Goal: Information Seeking & Learning: Understand process/instructions

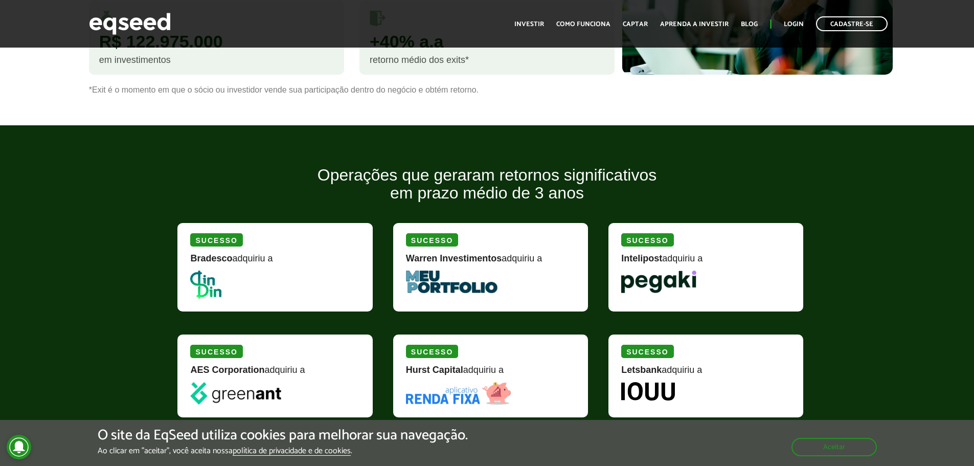
scroll to position [1125, 0]
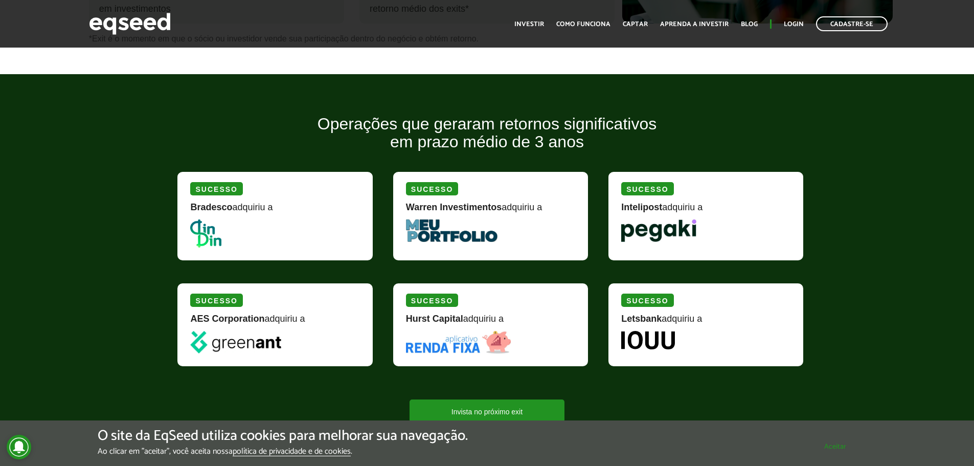
drag, startPoint x: 833, startPoint y: 450, endPoint x: 846, endPoint y: 434, distance: 20.5
click at [834, 450] on button "Aceitar" at bounding box center [835, 446] width 83 height 16
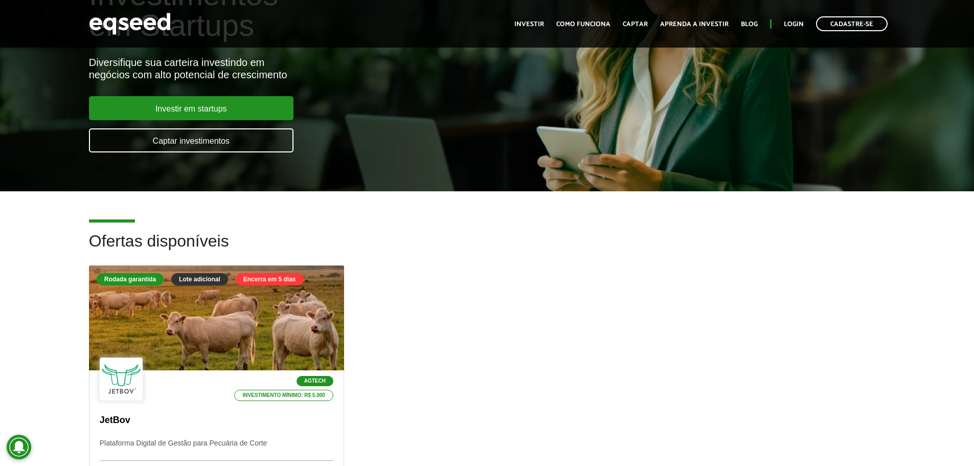
scroll to position [0, 0]
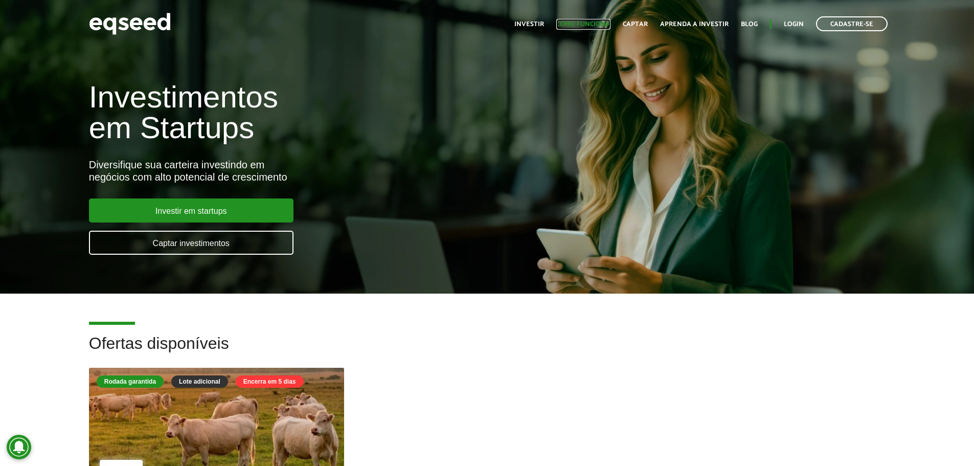
click at [582, 24] on link "Como funciona" at bounding box center [583, 24] width 54 height 7
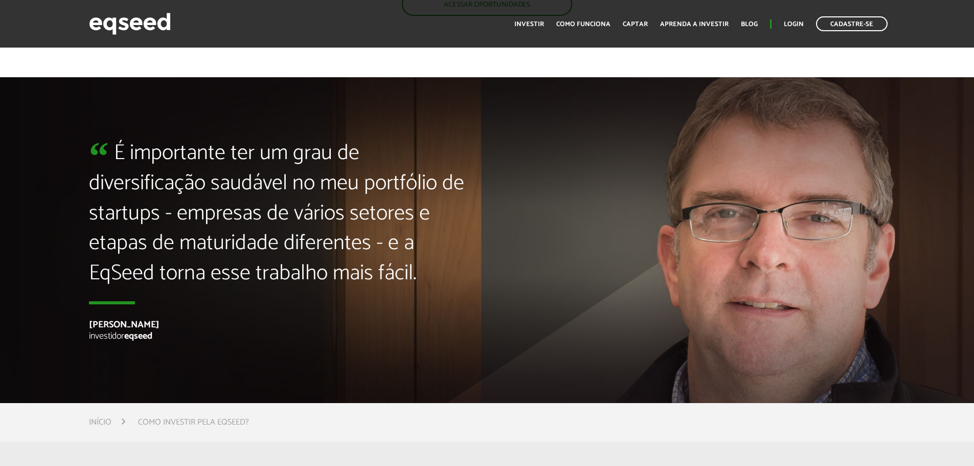
scroll to position [2454, 0]
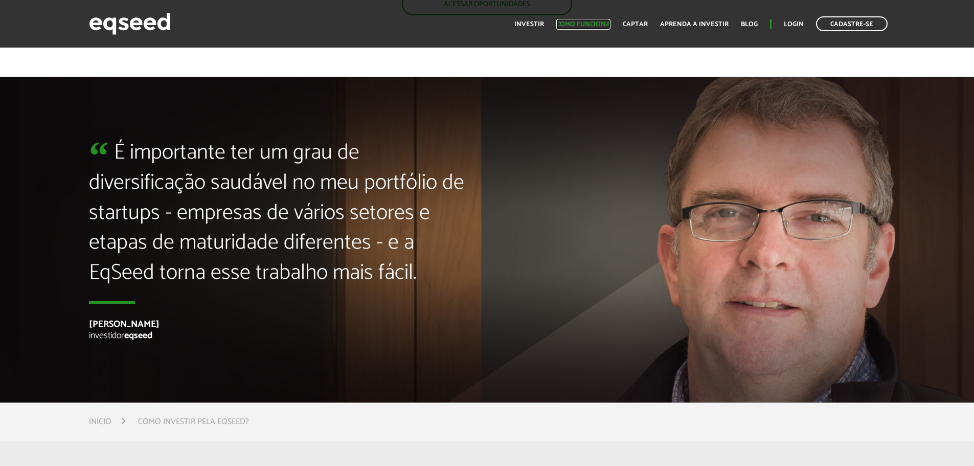
click at [582, 22] on link "Como funciona" at bounding box center [583, 24] width 54 height 7
